Goal: Transaction & Acquisition: Obtain resource

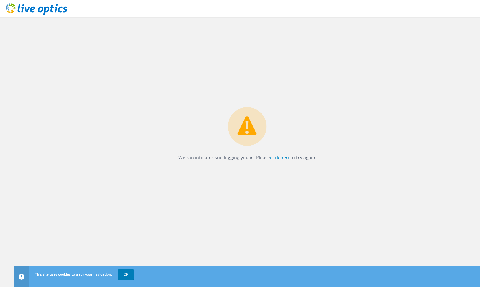
click at [274, 159] on link "click here" at bounding box center [280, 157] width 20 height 6
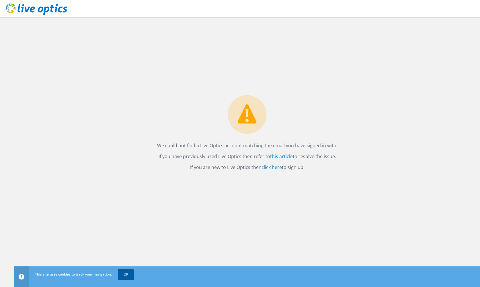
click at [124, 279] on link "OK" at bounding box center [126, 274] width 16 height 10
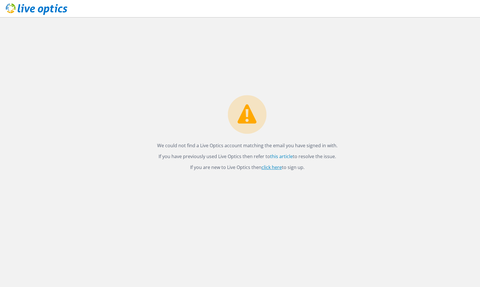
click at [271, 167] on link "click here" at bounding box center [271, 167] width 20 height 6
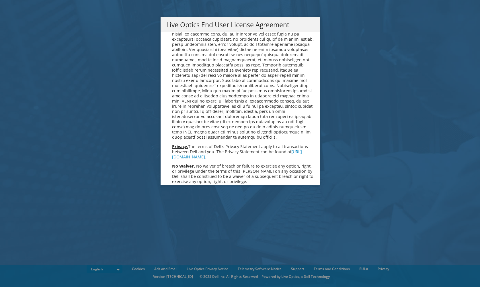
scroll to position [2100, 0]
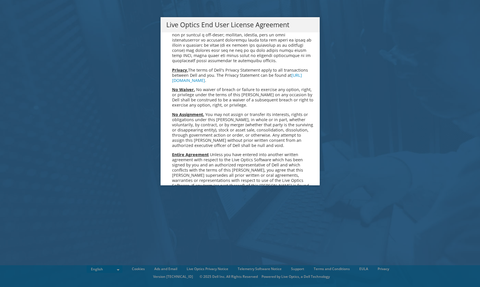
click at [188, 239] on link "Accept" at bounding box center [180, 246] width 29 height 14
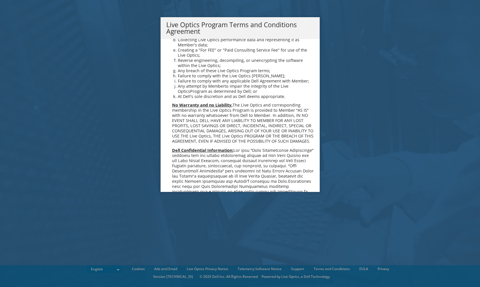
scroll to position [395, 0]
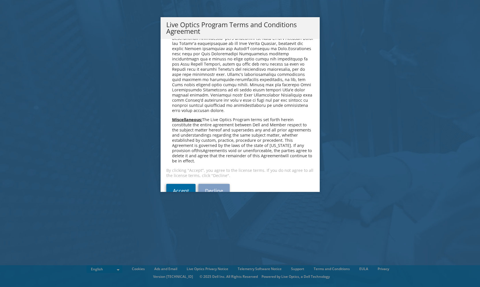
click at [178, 184] on link "Accept" at bounding box center [180, 191] width 29 height 14
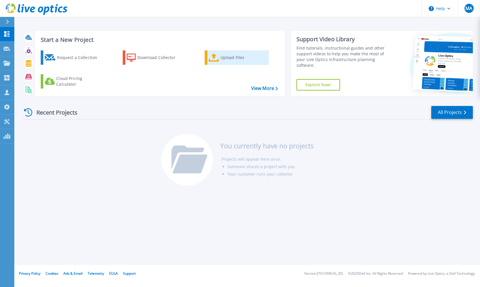
click at [210, 58] on icon at bounding box center [214, 58] width 10 height 8
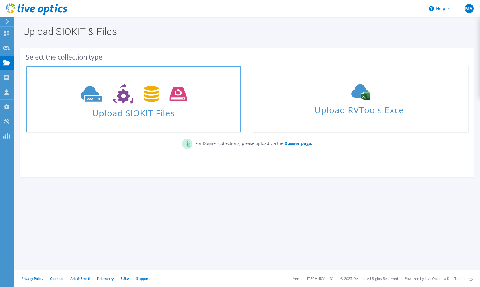
click at [154, 107] on span "Upload SIOKIT Files" at bounding box center [133, 111] width 214 height 12
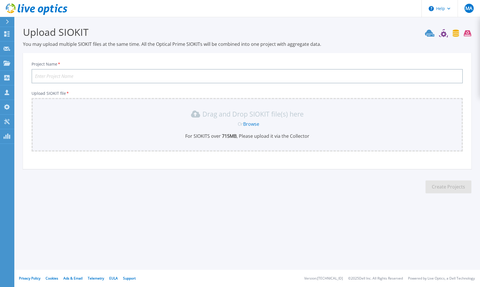
click at [117, 79] on input "Project Name *" at bounding box center [247, 76] width 431 height 14
type input "RadissonBluSisli-Techfuture"
click at [144, 114] on div "Drag and Drop SIOKIT file(s) here" at bounding box center [247, 113] width 424 height 9
click at [246, 124] on link "Browse" at bounding box center [251, 124] width 16 height 6
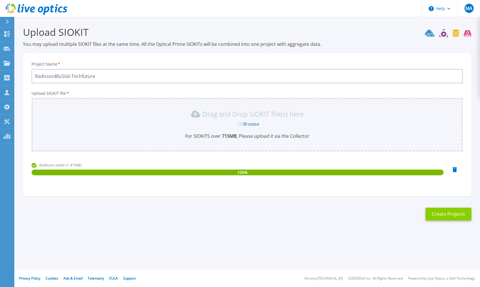
click at [447, 216] on button "Create Projects" at bounding box center [448, 214] width 46 height 13
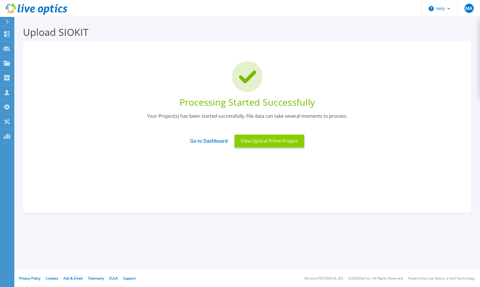
click at [261, 141] on button "View Optical Prime Project" at bounding box center [269, 141] width 70 height 13
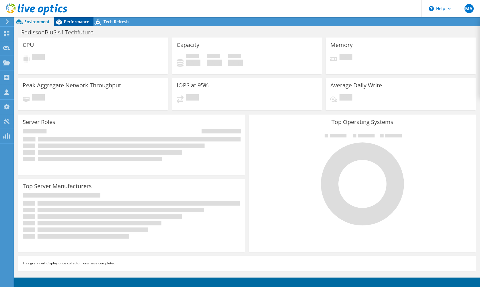
click at [86, 22] on span "Performance" at bounding box center [76, 21] width 25 height 5
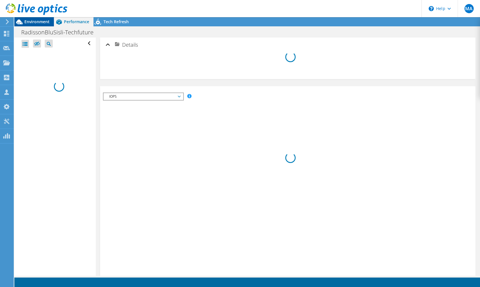
click at [44, 23] on span "Environment" at bounding box center [36, 21] width 25 height 5
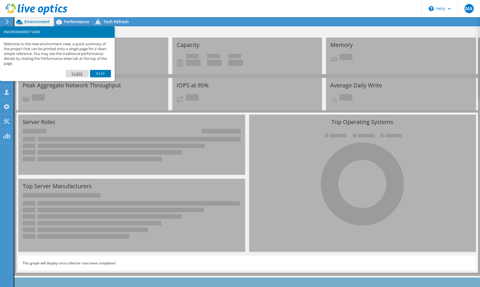
click at [81, 73] on link "Close" at bounding box center [77, 73] width 23 height 7
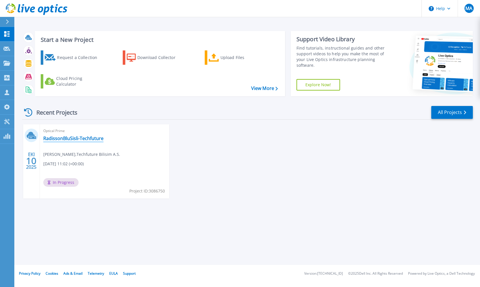
click at [85, 138] on link "RadissonBluSisli-Techfuture" at bounding box center [73, 139] width 60 height 6
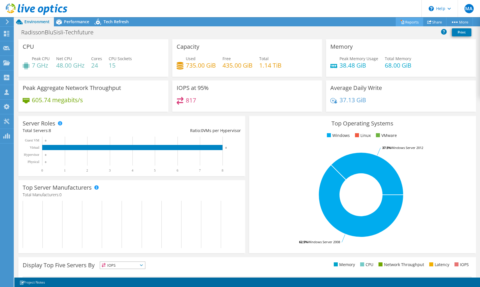
click at [403, 23] on link "Reports" at bounding box center [409, 21] width 28 height 9
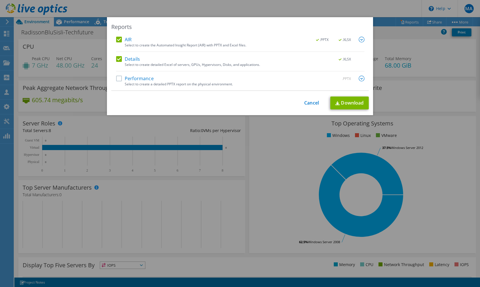
click at [145, 78] on label "Performance" at bounding box center [135, 79] width 38 height 6
click at [0, 0] on input "Performance" at bounding box center [0, 0] width 0 height 0
click at [356, 105] on link "Download" at bounding box center [349, 103] width 38 height 13
click at [391, 26] on div "Reports AIR .PPTX .XLSX Select to create the Automated Insight Report (AIR) wit…" at bounding box center [240, 143] width 480 height 253
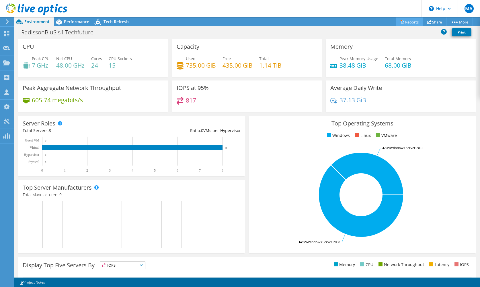
click at [401, 19] on link "Reports" at bounding box center [409, 21] width 28 height 9
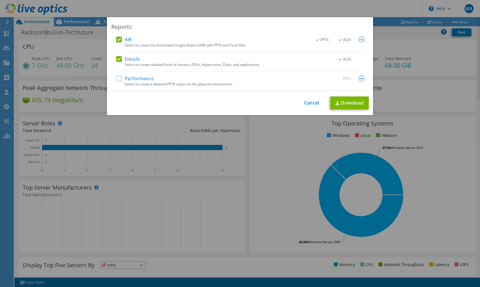
click at [140, 60] on div "Details .XLSX" at bounding box center [240, 59] width 248 height 7
click at [119, 58] on label "Details" at bounding box center [128, 59] width 24 height 6
click at [0, 0] on input "Details" at bounding box center [0, 0] width 0 height 0
click at [357, 104] on link "Download" at bounding box center [349, 103] width 38 height 13
click at [309, 103] on link "Cancel" at bounding box center [311, 103] width 15 height 5
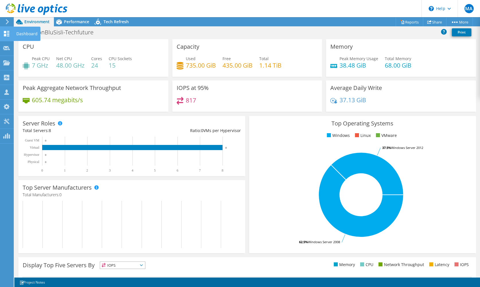
click at [7, 32] on use at bounding box center [6, 33] width 5 height 5
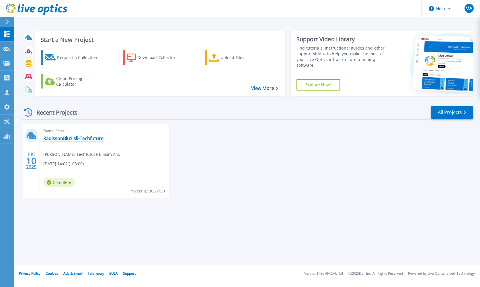
click at [75, 138] on link "RadissonBluSisli-Techfuture" at bounding box center [73, 139] width 60 height 6
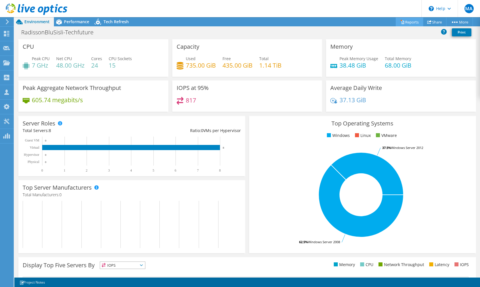
click at [408, 25] on link "Reports" at bounding box center [409, 21] width 28 height 9
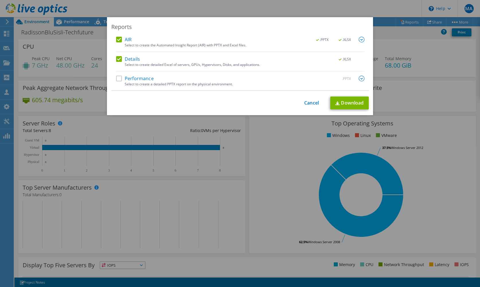
click at [133, 79] on label "Performance" at bounding box center [135, 79] width 38 height 6
click at [0, 0] on input "Performance" at bounding box center [0, 0] width 0 height 0
click at [336, 104] on img at bounding box center [337, 103] width 5 height 4
click at [360, 38] on img at bounding box center [362, 40] width 6 height 6
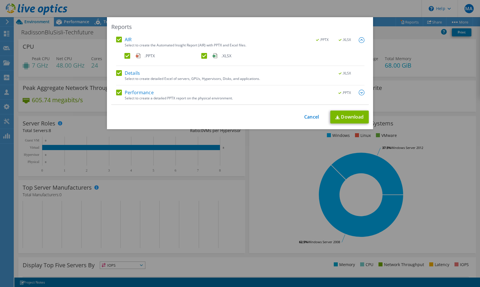
click at [360, 38] on img at bounding box center [362, 40] width 6 height 6
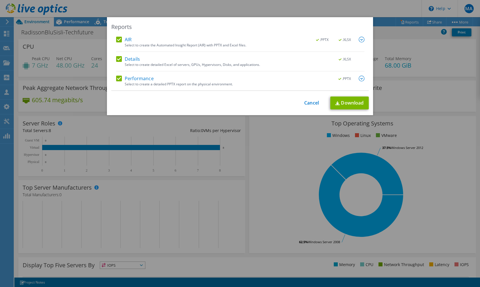
click at [362, 81] on img at bounding box center [362, 79] width 6 height 6
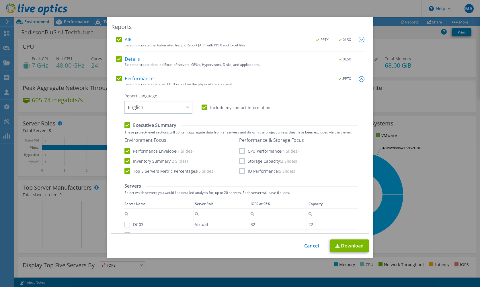
click at [243, 152] on label "CPU Performance (4 Slides)" at bounding box center [268, 151] width 59 height 6
click at [0, 0] on input "CPU Performance (4 Slides)" at bounding box center [0, 0] width 0 height 0
click at [242, 162] on label "Storage Capacity (2 Slides)" at bounding box center [268, 161] width 58 height 6
click at [0, 0] on input "Storage Capacity (2 Slides)" at bounding box center [0, 0] width 0 height 0
click at [242, 168] on div "Performance & Storage Focus CPU Performance (4 Slides) Storage Capacity (2 Slid…" at bounding box center [271, 155] width 65 height 37
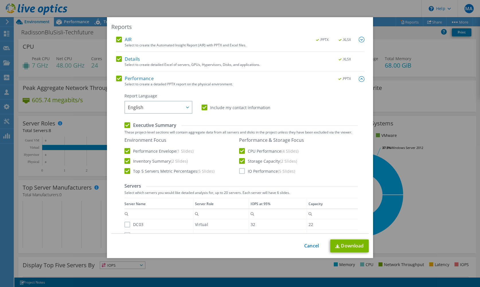
click at [242, 170] on label "IO Performance (5 Slides)" at bounding box center [267, 171] width 56 height 6
click at [0, 0] on input "IO Performance (5 Slides)" at bounding box center [0, 0] width 0 height 0
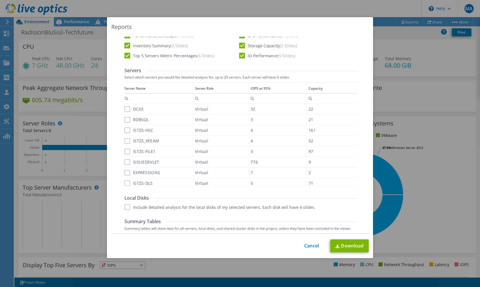
scroll to position [115, 0]
click at [128, 111] on label "DC03" at bounding box center [133, 110] width 19 height 6
click at [0, 0] on input "DC03" at bounding box center [0, 0] width 0 height 0
click at [128, 122] on label "RDBSQL" at bounding box center [136, 120] width 25 height 6
click at [0, 0] on input "RDBSQL" at bounding box center [0, 0] width 0 height 0
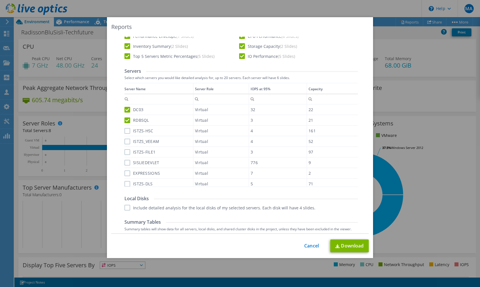
click at [128, 133] on label "ISTZS-HSC" at bounding box center [138, 131] width 29 height 6
click at [0, 0] on input "ISTZS-HSC" at bounding box center [0, 0] width 0 height 0
click at [128, 143] on label "ISTZS_VEEAM" at bounding box center [141, 142] width 35 height 6
click at [0, 0] on input "ISTZS_VEEAM" at bounding box center [0, 0] width 0 height 0
click at [128, 148] on div "ISTZS-FILE1" at bounding box center [158, 152] width 68 height 10
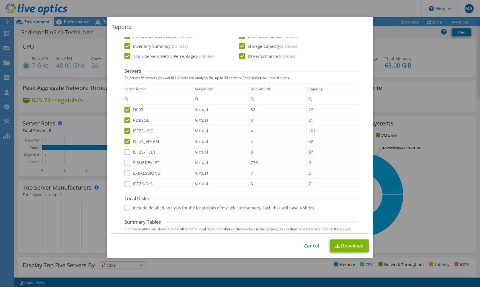
scroll to position [4, 0]
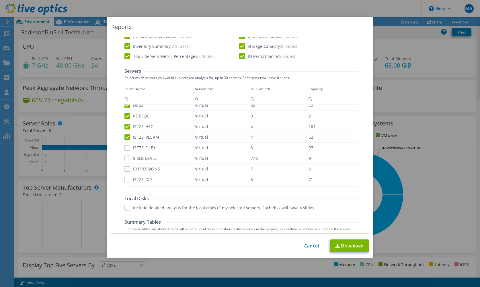
click at [128, 148] on label "ISTZS-FILE1" at bounding box center [139, 148] width 31 height 6
click at [0, 0] on input "ISTZS-FILE1" at bounding box center [0, 0] width 0 height 0
click at [128, 160] on label "SISLIEDEVLET" at bounding box center [141, 159] width 35 height 6
click at [0, 0] on input "SISLIEDEVLET" at bounding box center [0, 0] width 0 height 0
click at [128, 169] on label "EXPRESSIONS" at bounding box center [142, 169] width 36 height 6
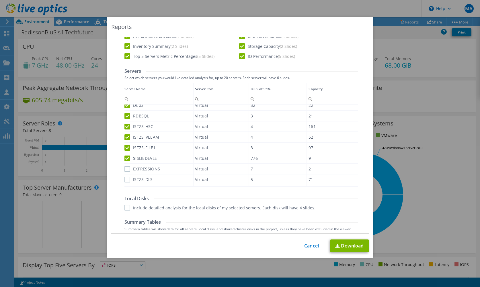
click at [0, 0] on input "EXPRESSIONS" at bounding box center [0, 0] width 0 height 0
click at [128, 180] on label "ISTZS-DLS" at bounding box center [138, 180] width 28 height 6
click at [0, 0] on input "ISTZS-DLS" at bounding box center [0, 0] width 0 height 0
click at [128, 207] on label "Include detailed analysis for the local disks of my selected servers. Each disk…" at bounding box center [219, 208] width 191 height 6
click at [0, 0] on input "Include detailed analysis for the local disks of my selected servers. Each disk…" at bounding box center [0, 0] width 0 height 0
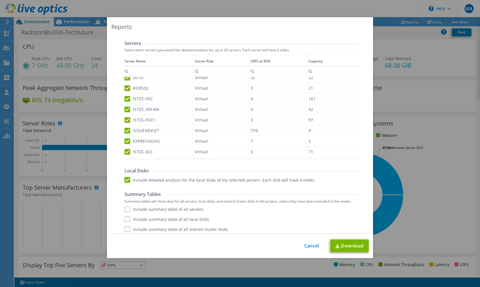
scroll to position [146, 0]
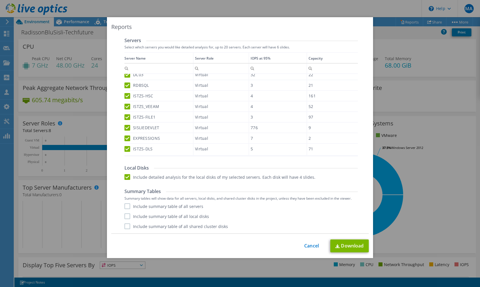
click at [128, 207] on label "Include summary table of all servers" at bounding box center [163, 206] width 79 height 6
click at [0, 0] on input "Include summary table of all servers" at bounding box center [0, 0] width 0 height 0
click at [128, 215] on label "Include summary table of all local disks" at bounding box center [166, 216] width 85 height 6
click at [0, 0] on input "Include summary table of all local disks" at bounding box center [0, 0] width 0 height 0
click at [127, 227] on label "Include summary table of all shared cluster disks" at bounding box center [175, 227] width 103 height 6
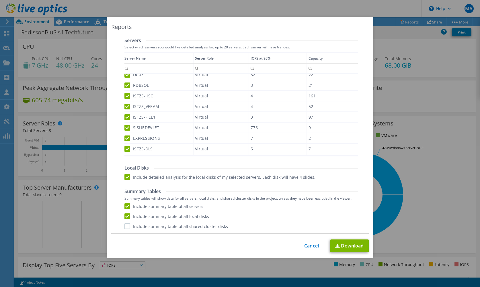
click at [0, 0] on input "Include summary table of all shared cluster disks" at bounding box center [0, 0] width 0 height 0
click at [343, 244] on link "Download" at bounding box center [349, 246] width 38 height 13
click at [311, 247] on link "Cancel" at bounding box center [311, 245] width 15 height 5
